Goal: Task Accomplishment & Management: Complete application form

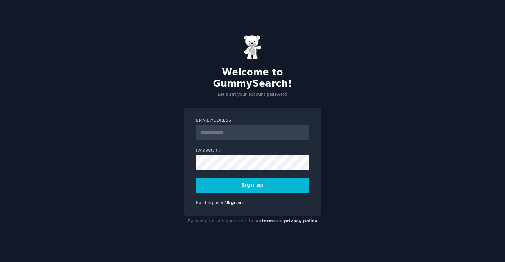
click at [225, 127] on input "Email Address" at bounding box center [252, 132] width 113 height 15
type input "**********"
click at [249, 179] on button "Sign up" at bounding box center [252, 185] width 113 height 15
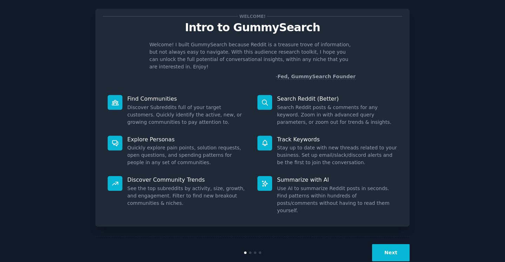
scroll to position [12, 0]
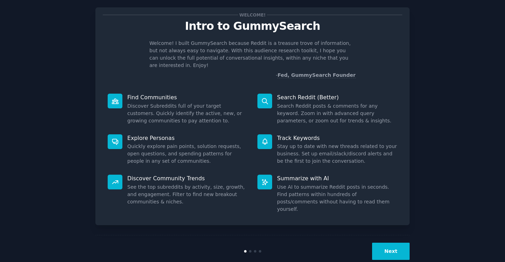
click at [394, 242] on button "Next" at bounding box center [390, 250] width 37 height 17
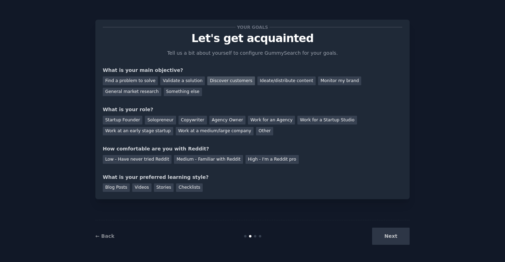
click at [216, 81] on div "Discover customers" at bounding box center [230, 80] width 47 height 9
click at [125, 92] on div "General market research" at bounding box center [132, 92] width 59 height 9
click at [124, 81] on div "Find a problem to solve" at bounding box center [130, 80] width 55 height 9
click at [224, 82] on div "Discover customers" at bounding box center [230, 80] width 47 height 9
click at [133, 80] on div "Find a problem to solve" at bounding box center [130, 80] width 55 height 9
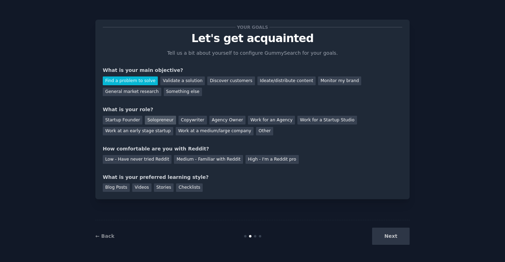
click at [158, 118] on div "Solopreneur" at bounding box center [160, 120] width 31 height 9
click at [204, 157] on div "Medium - Familiar with Reddit" at bounding box center [208, 159] width 69 height 9
click at [188, 186] on div "Checklists" at bounding box center [189, 187] width 27 height 9
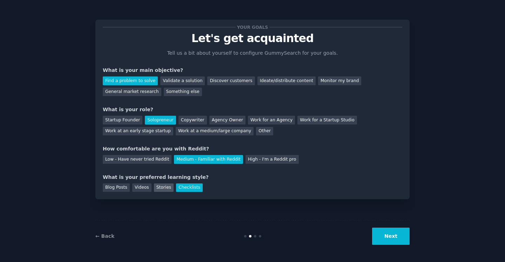
click at [158, 186] on div "Stories" at bounding box center [164, 187] width 20 height 9
click at [185, 188] on div "Checklists" at bounding box center [189, 187] width 27 height 9
click at [394, 233] on button "Next" at bounding box center [390, 235] width 37 height 17
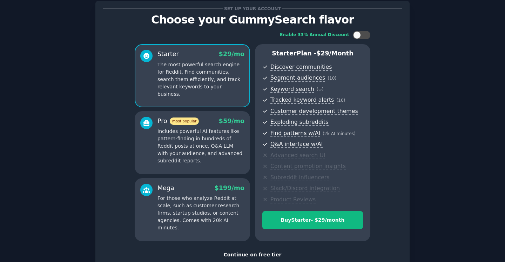
scroll to position [23, 0]
